Goal: Find specific page/section

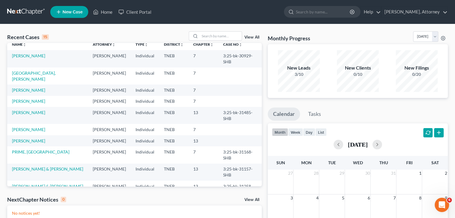
scroll to position [5, 0]
click at [298, 9] on input "search" at bounding box center [323, 11] width 55 height 11
type input "[PERSON_NAME]"
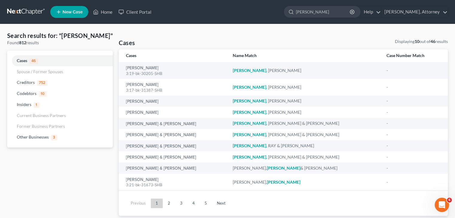
click at [25, 12] on link at bounding box center [26, 12] width 38 height 11
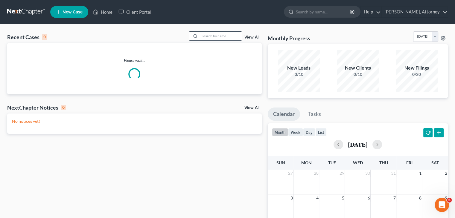
click at [220, 34] on input "search" at bounding box center [221, 36] width 42 height 9
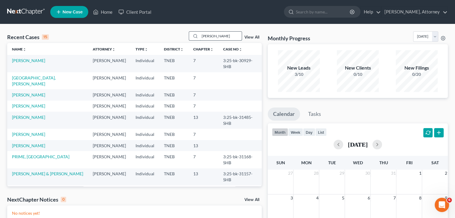
type input "[PERSON_NAME]"
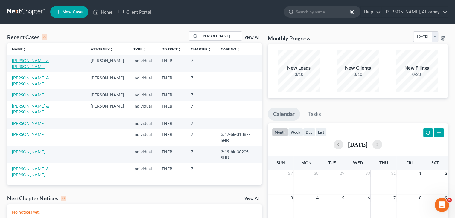
click at [15, 63] on link "[PERSON_NAME] & [PERSON_NAME]" at bounding box center [30, 63] width 37 height 11
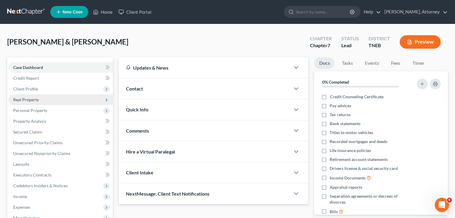
scroll to position [39, 0]
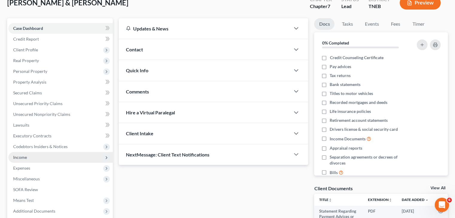
click at [22, 156] on span "Income" at bounding box center [20, 157] width 14 height 5
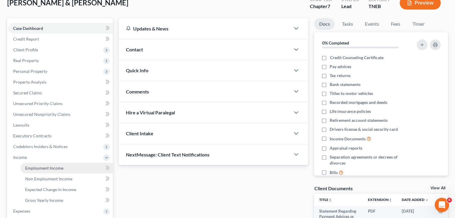
click at [50, 167] on span "Employment Income" at bounding box center [44, 168] width 38 height 5
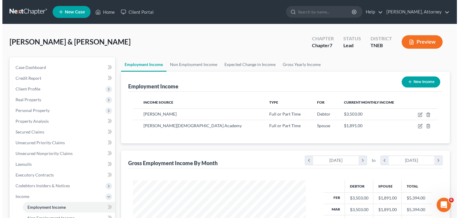
scroll to position [106, 185]
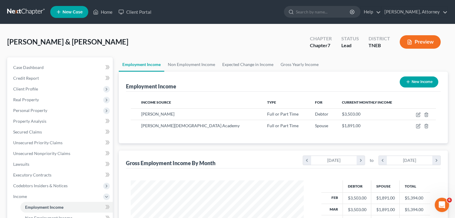
click at [421, 39] on button "Preview" at bounding box center [420, 41] width 41 height 13
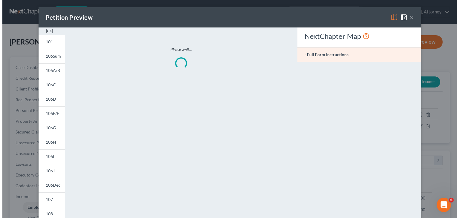
scroll to position [106, 187]
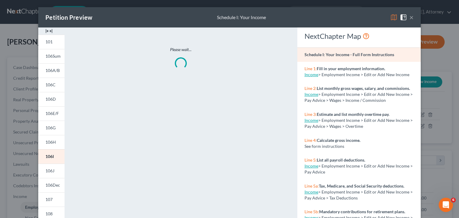
click at [392, 18] on img at bounding box center [394, 17] width 7 height 7
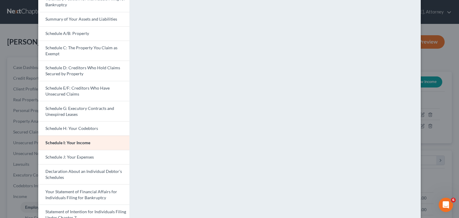
scroll to position [158, 0]
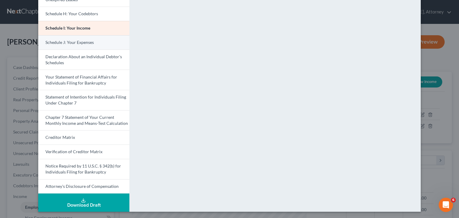
click at [86, 43] on span "Schedule J: Your Expenses" at bounding box center [69, 42] width 48 height 5
